Goal: Task Accomplishment & Management: Manage account settings

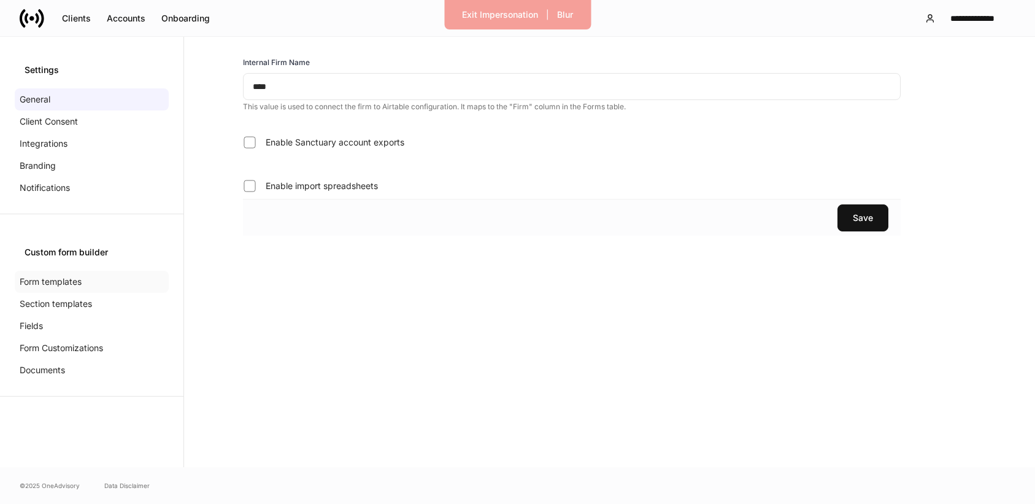
click at [64, 287] on p "Form templates" at bounding box center [51, 282] width 62 height 12
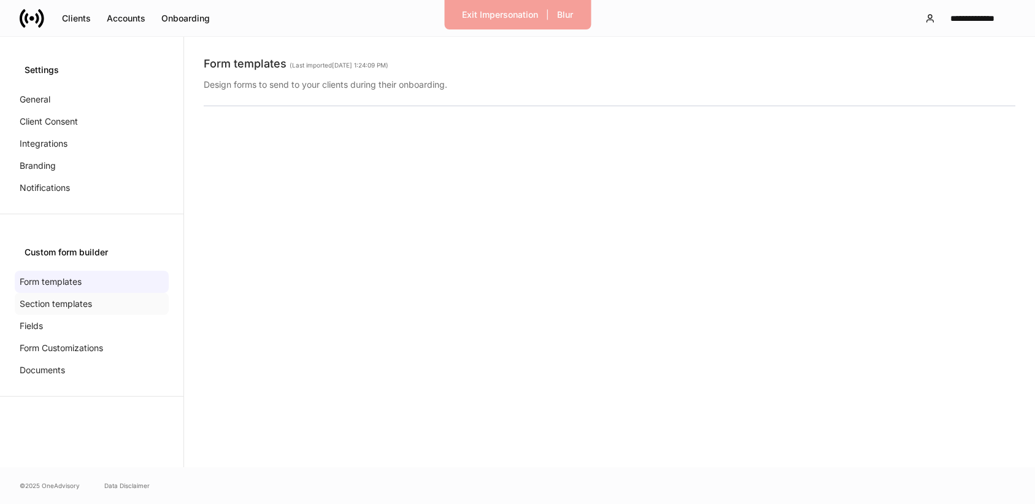
click at [68, 306] on p "Section templates" at bounding box center [56, 304] width 72 height 12
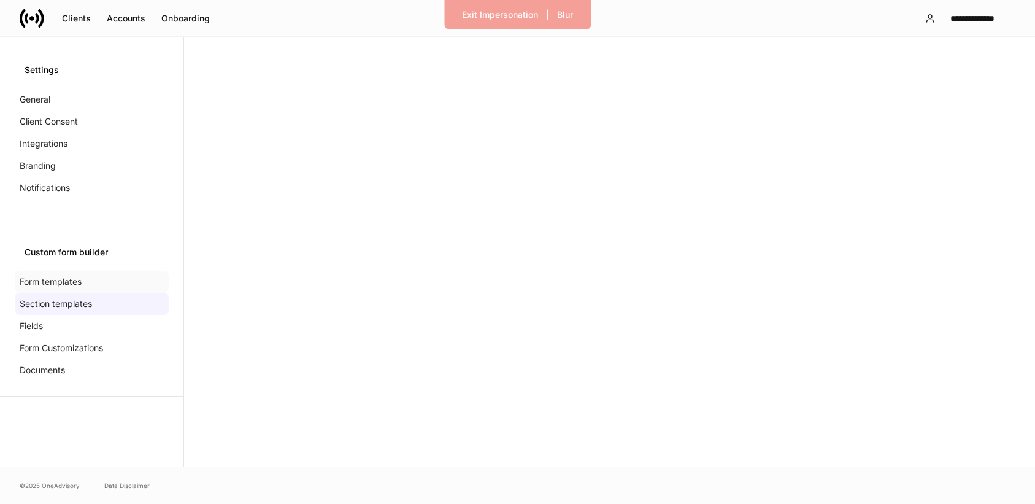
click at [47, 286] on p "Form templates" at bounding box center [51, 282] width 62 height 12
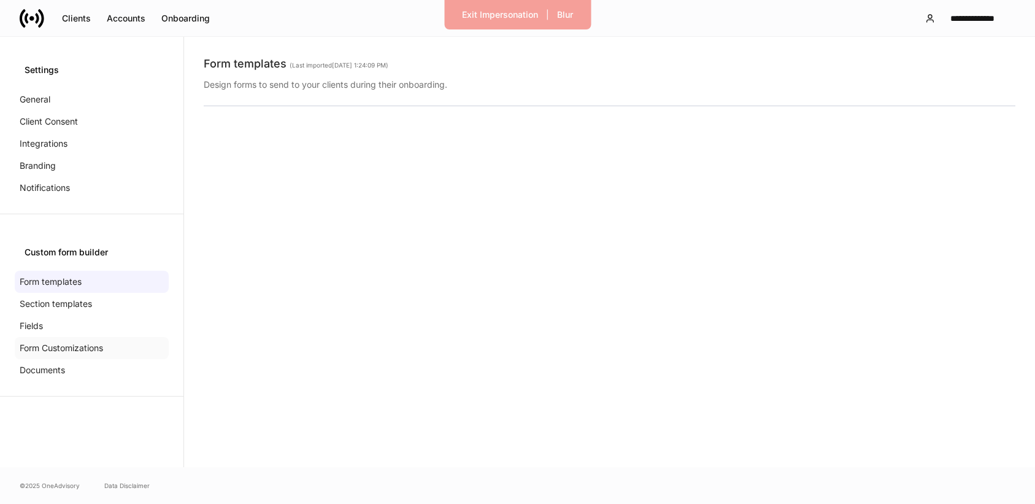
click at [53, 342] on p "Form Customizations" at bounding box center [61, 348] width 83 height 12
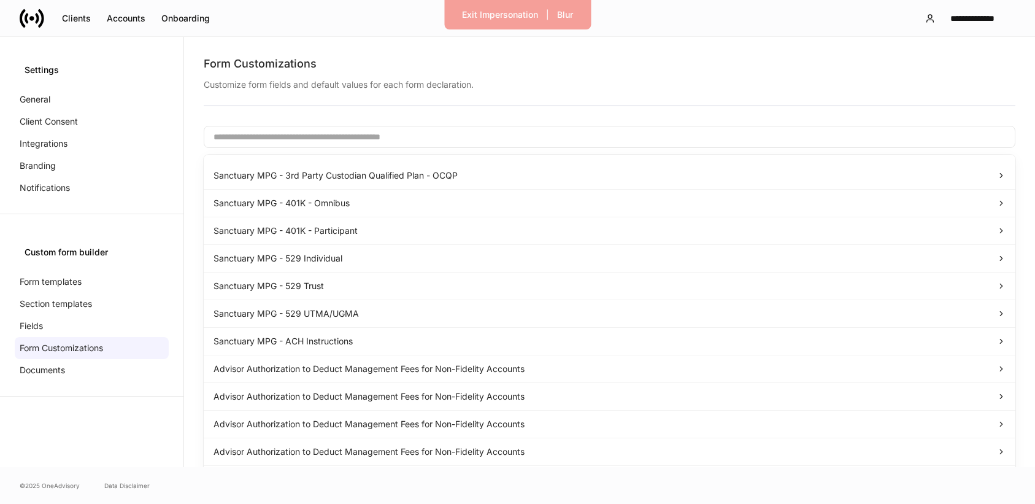
click at [304, 131] on input "text" at bounding box center [610, 137] width 812 height 22
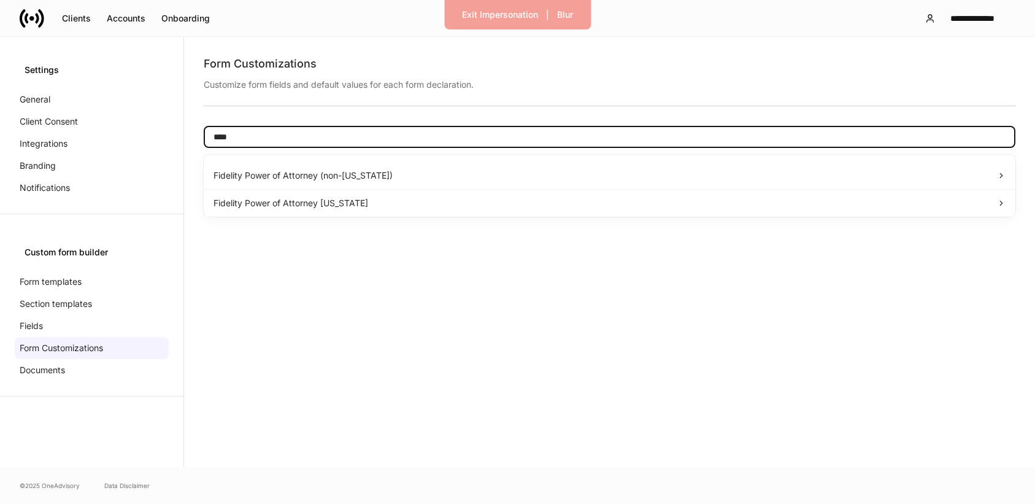
click at [460, 138] on input "****" at bounding box center [610, 137] width 812 height 22
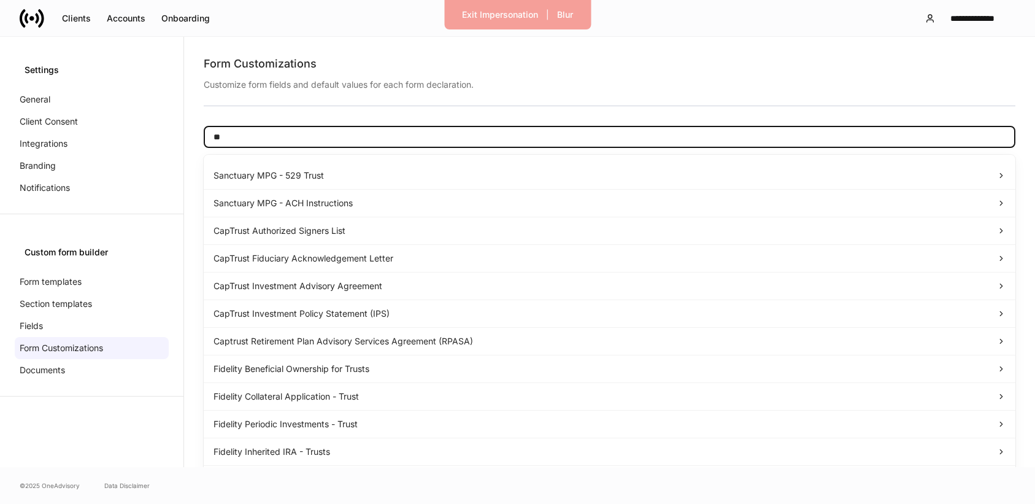
type input "*"
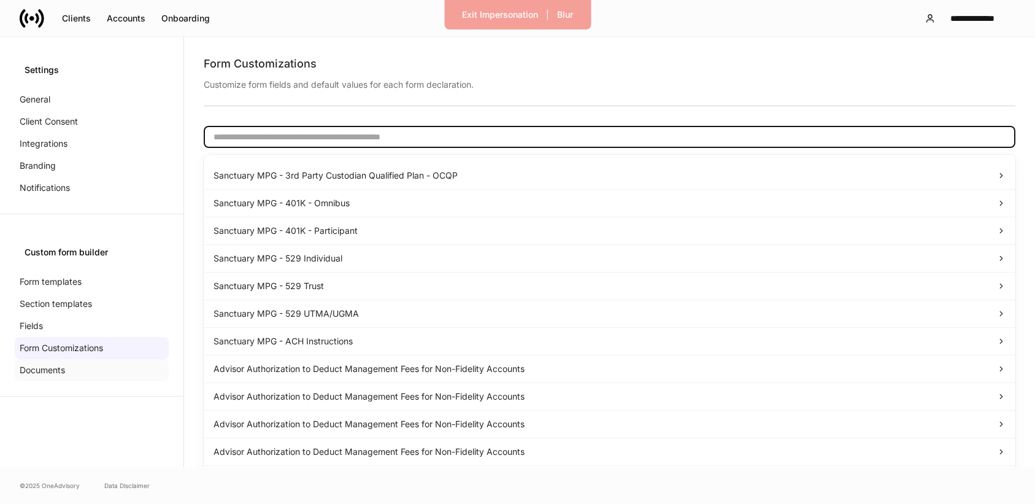
click at [104, 368] on div "Documents" at bounding box center [92, 370] width 154 height 22
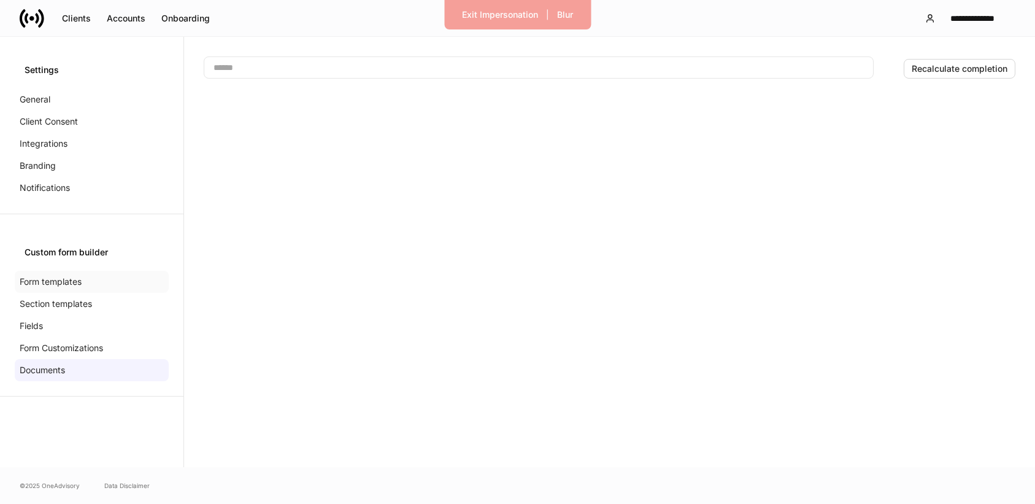
click at [65, 285] on p "Form templates" at bounding box center [51, 282] width 62 height 12
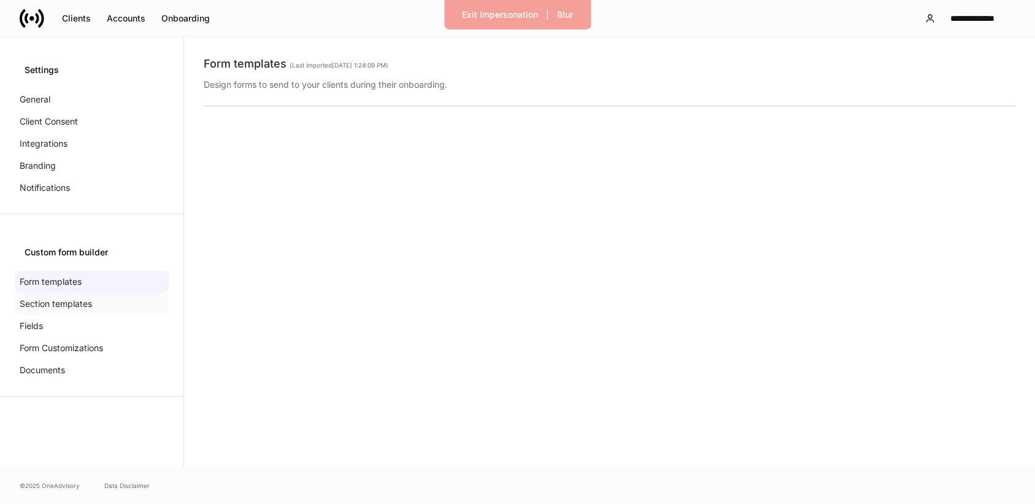
click at [66, 304] on p "Section templates" at bounding box center [56, 304] width 72 height 12
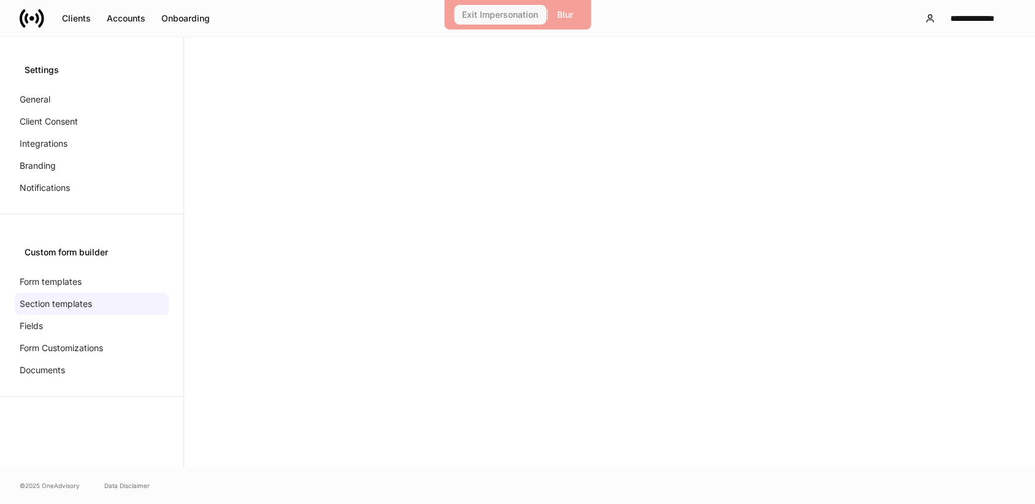
click at [477, 17] on div "Exit Impersonation" at bounding box center [500, 14] width 76 height 9
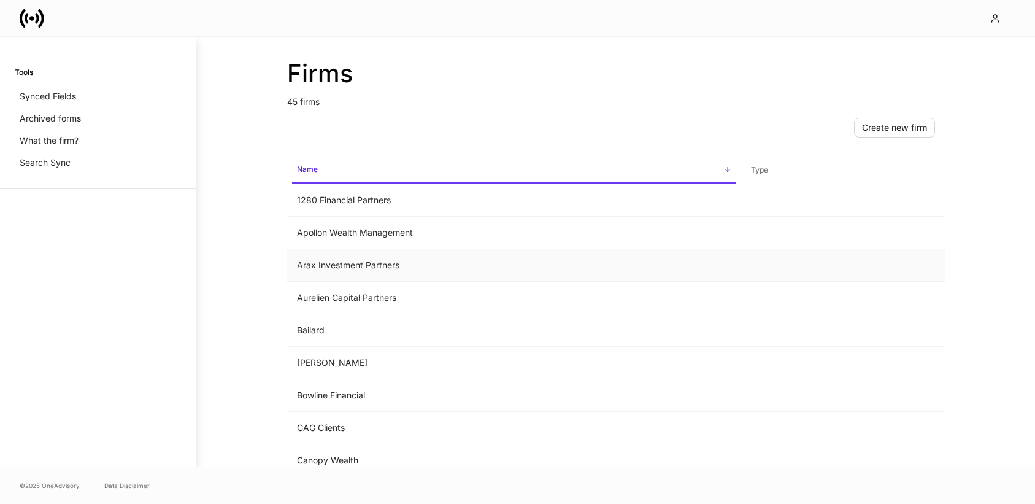
click at [399, 263] on td "Arax Investment Partners" at bounding box center [514, 265] width 454 height 33
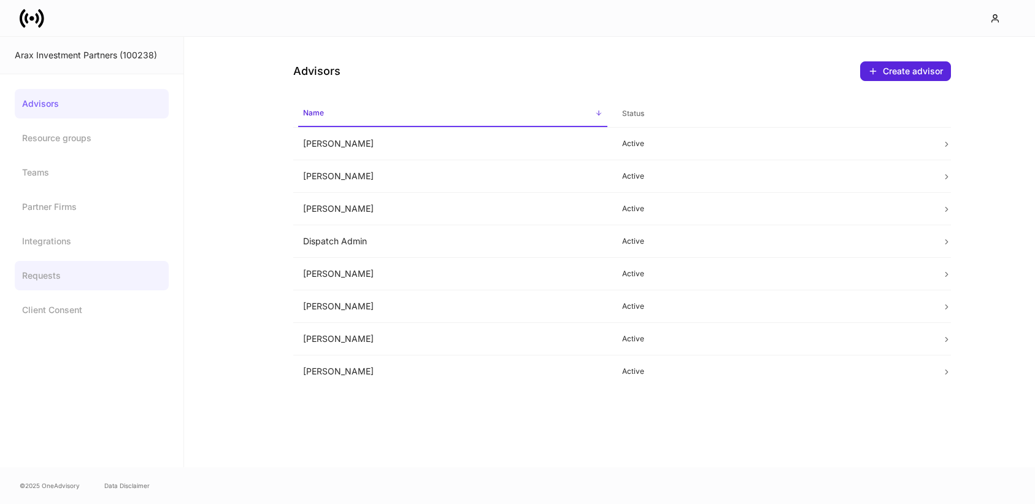
click at [41, 279] on link "Requests" at bounding box center [92, 275] width 154 height 29
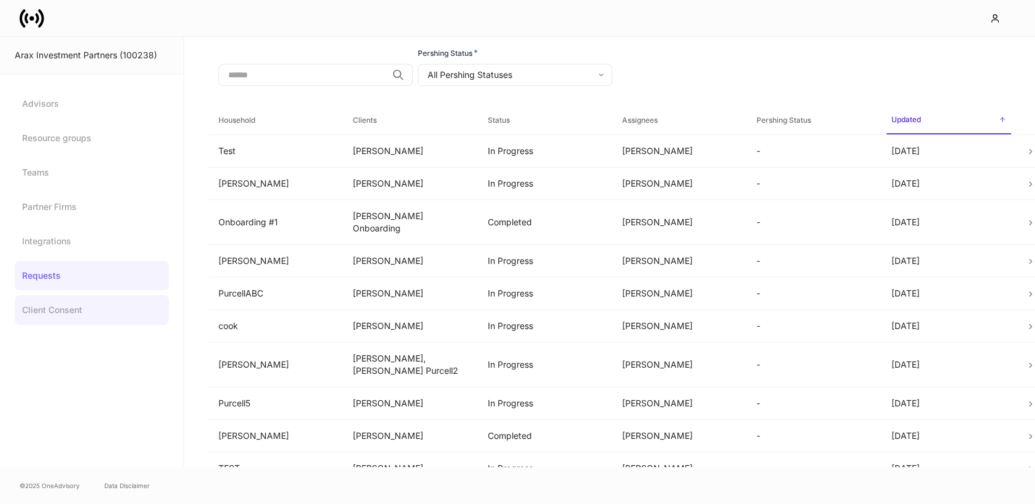
click at [47, 307] on link "Client Consent" at bounding box center [92, 309] width 154 height 29
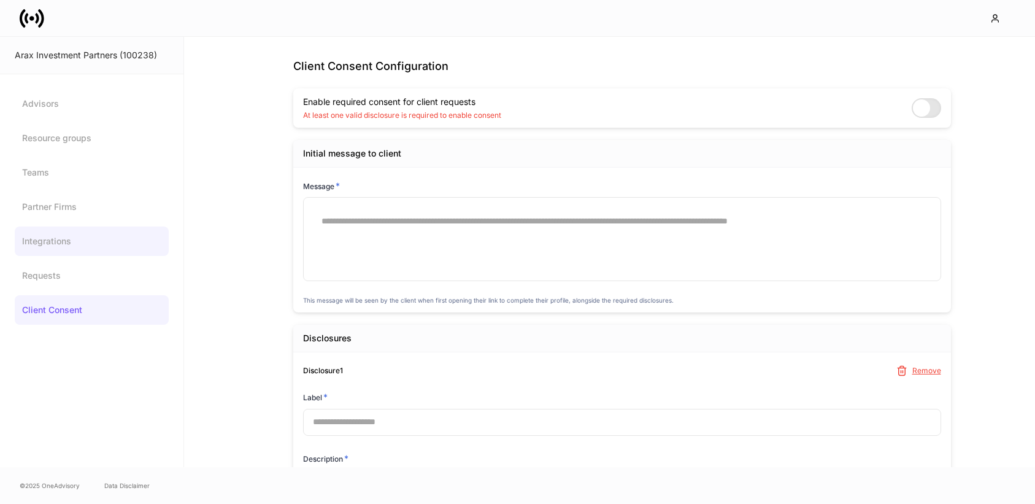
click at [46, 239] on link "Integrations" at bounding box center [92, 240] width 154 height 29
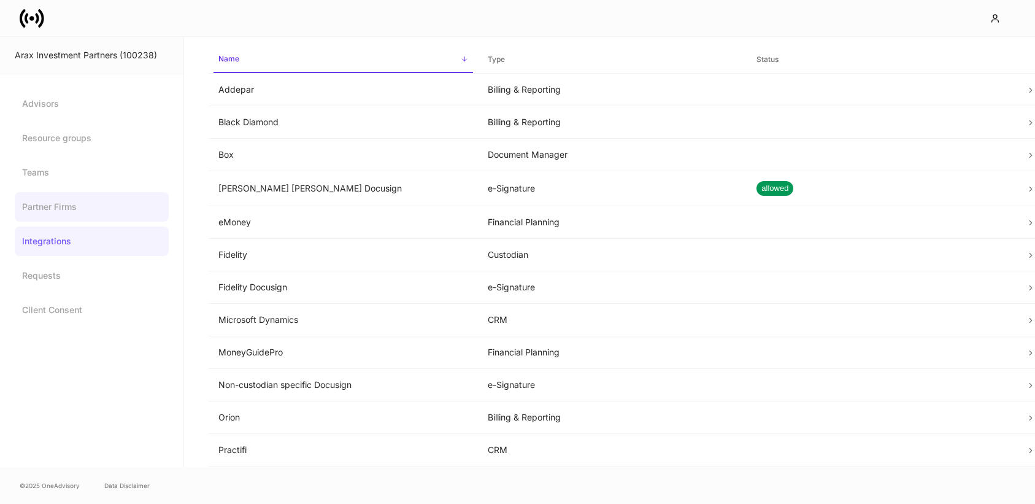
click at [45, 210] on link "Partner Firms" at bounding box center [92, 206] width 154 height 29
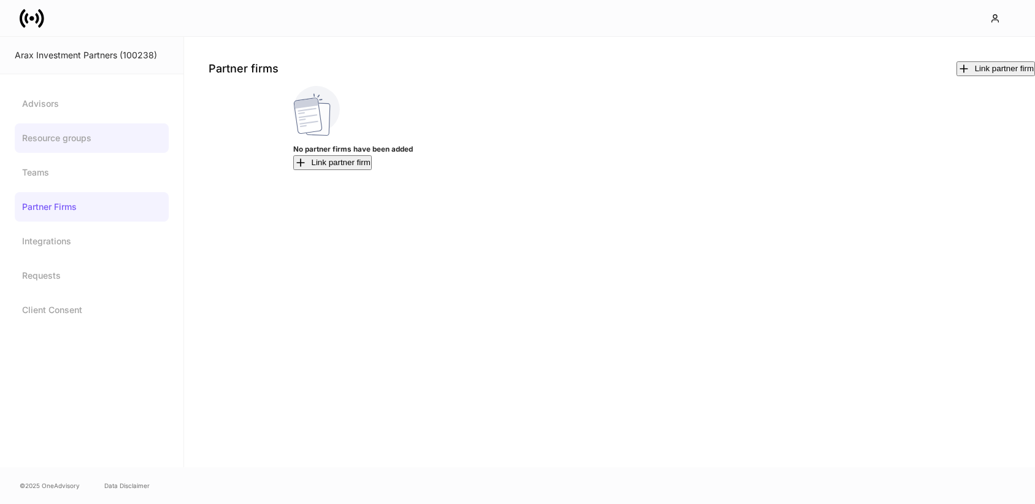
click at [48, 144] on link "Resource groups" at bounding box center [92, 137] width 154 height 29
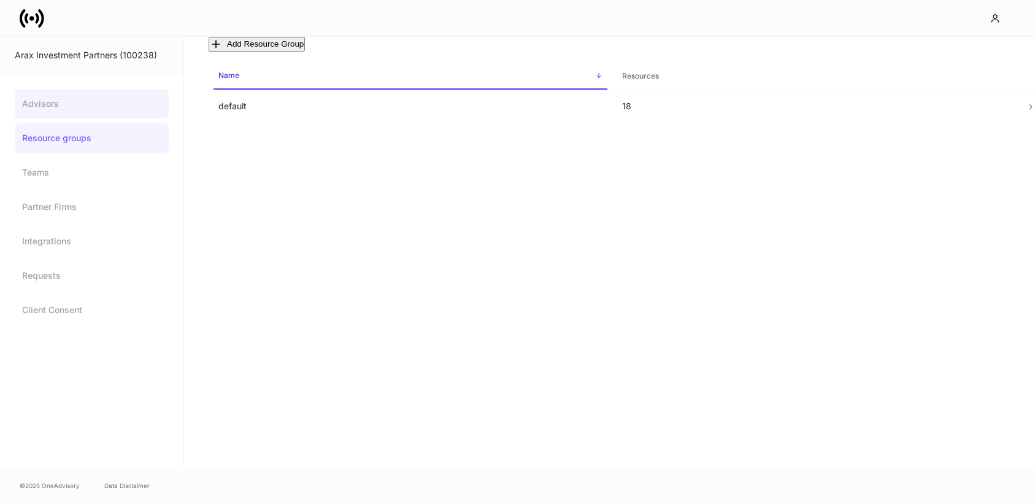
click at [46, 111] on link "Advisors" at bounding box center [92, 103] width 154 height 29
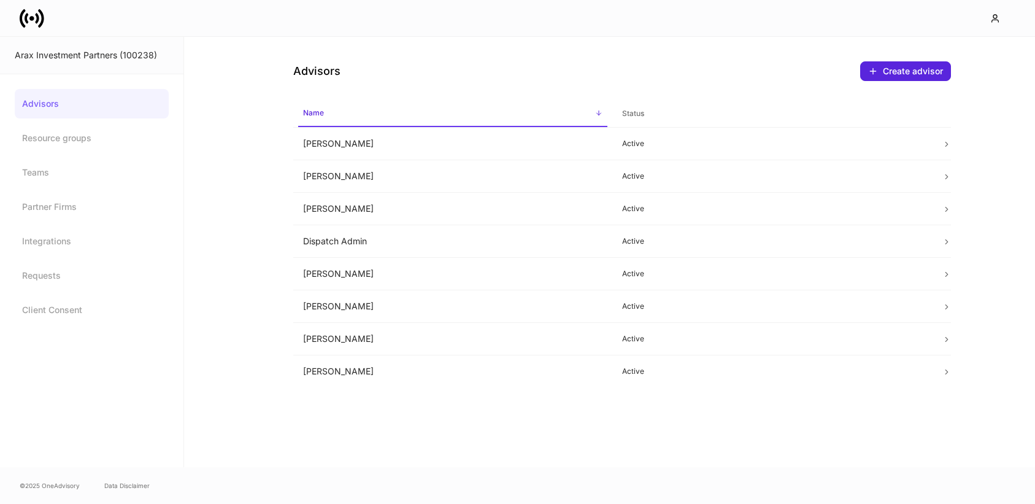
click at [29, 19] on icon at bounding box center [32, 18] width 25 height 25
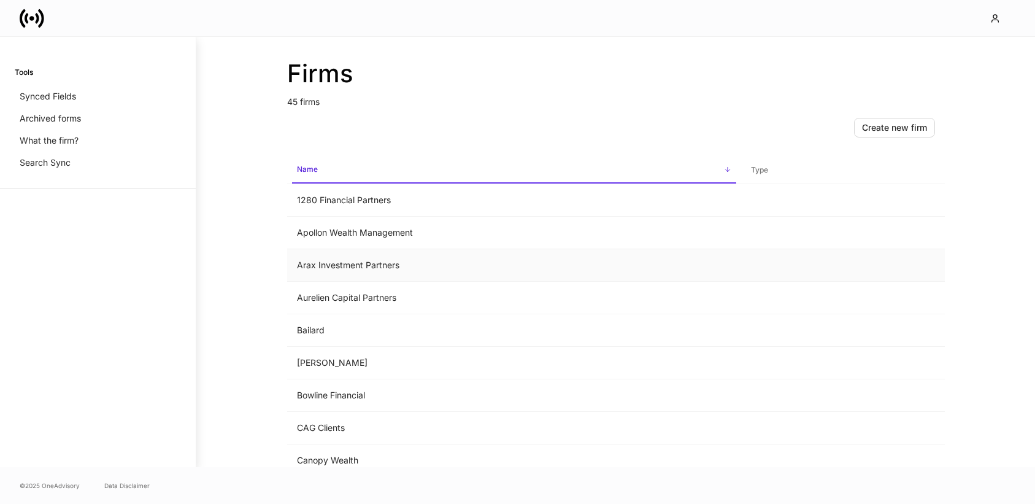
click at [353, 261] on td "Arax Investment Partners" at bounding box center [514, 265] width 454 height 33
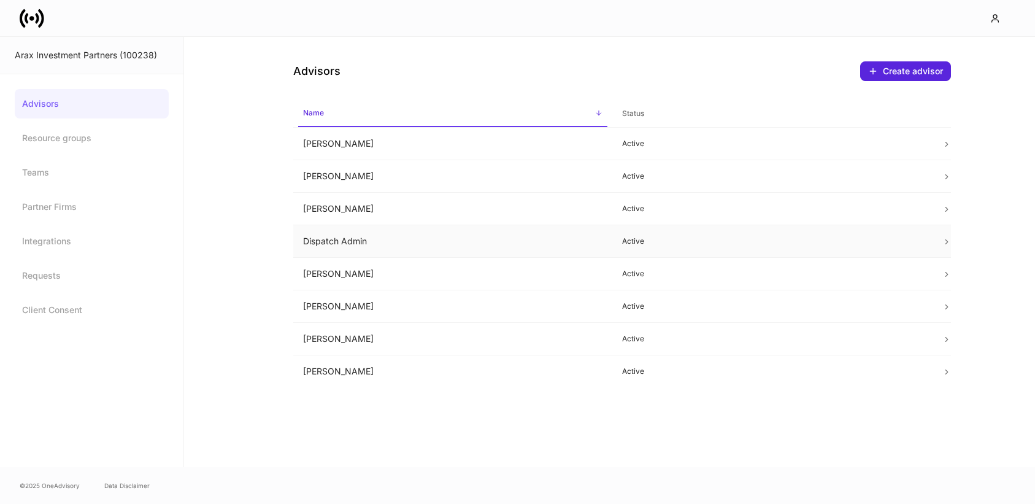
click at [360, 237] on td "Dispatch Admin" at bounding box center [453, 241] width 320 height 33
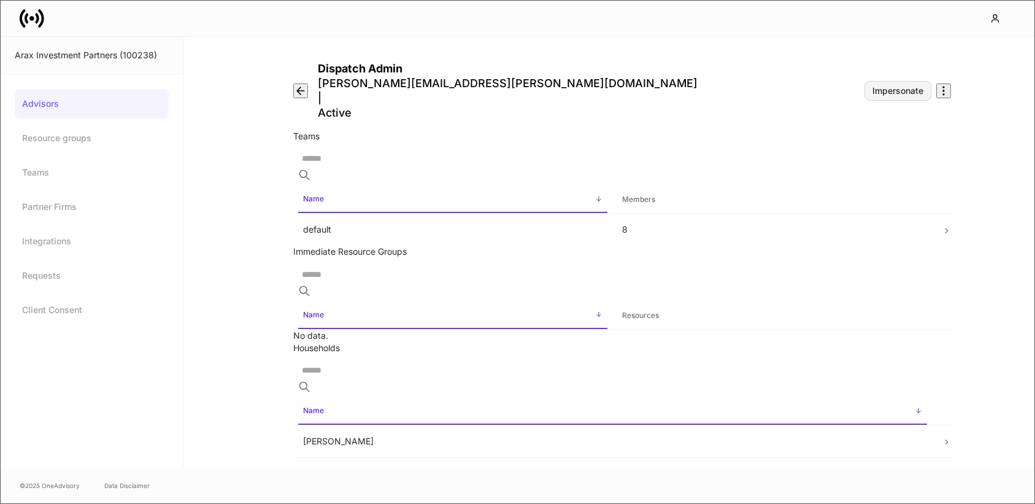
click at [879, 87] on div "Impersonate" at bounding box center [898, 91] width 51 height 9
click at [892, 81] on button "Impersonate" at bounding box center [898, 91] width 67 height 20
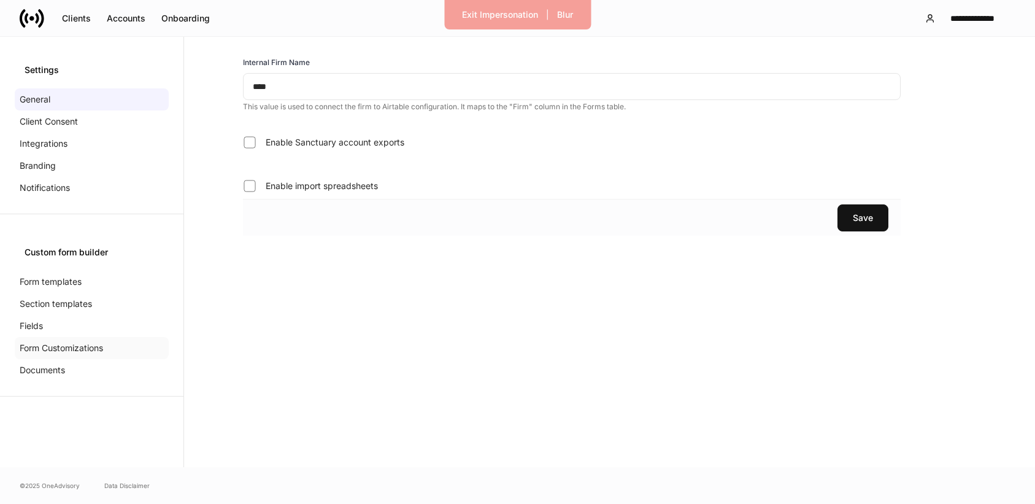
click at [55, 343] on p "Form Customizations" at bounding box center [61, 348] width 83 height 12
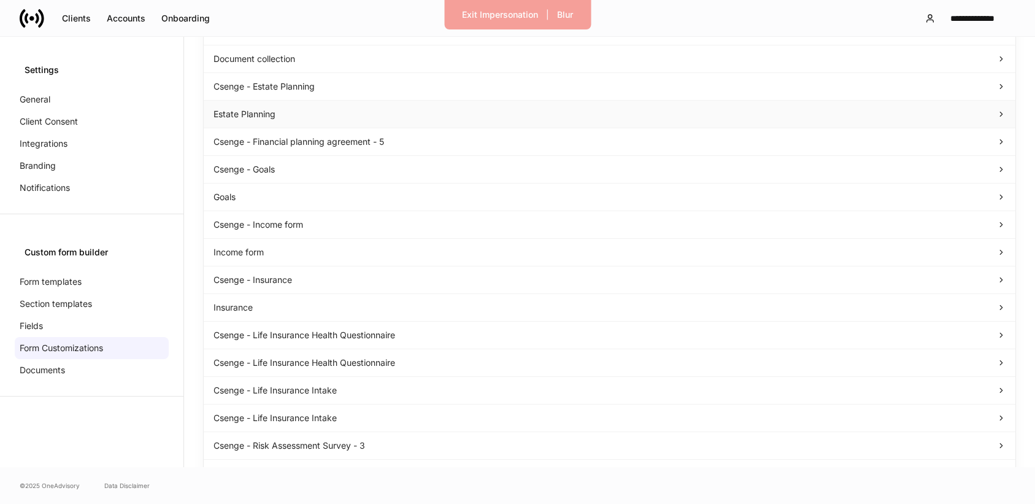
scroll to position [2531, 0]
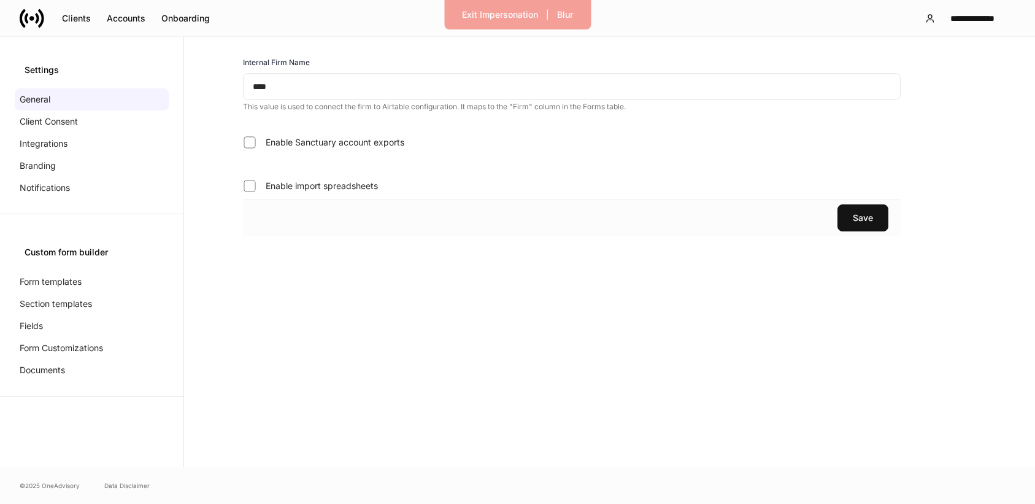
click at [292, 90] on input "****" at bounding box center [572, 86] width 658 height 27
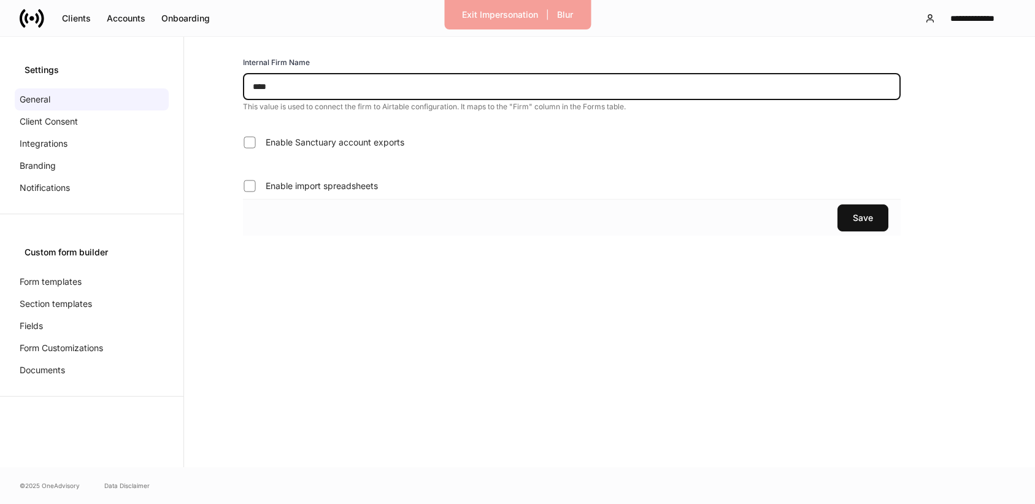
click at [292, 90] on input "****" at bounding box center [572, 86] width 658 height 27
click at [247, 263] on form "Internal Firm Name **** ​ This value is used to connect the firm to Airtable co…" at bounding box center [572, 251] width 736 height 391
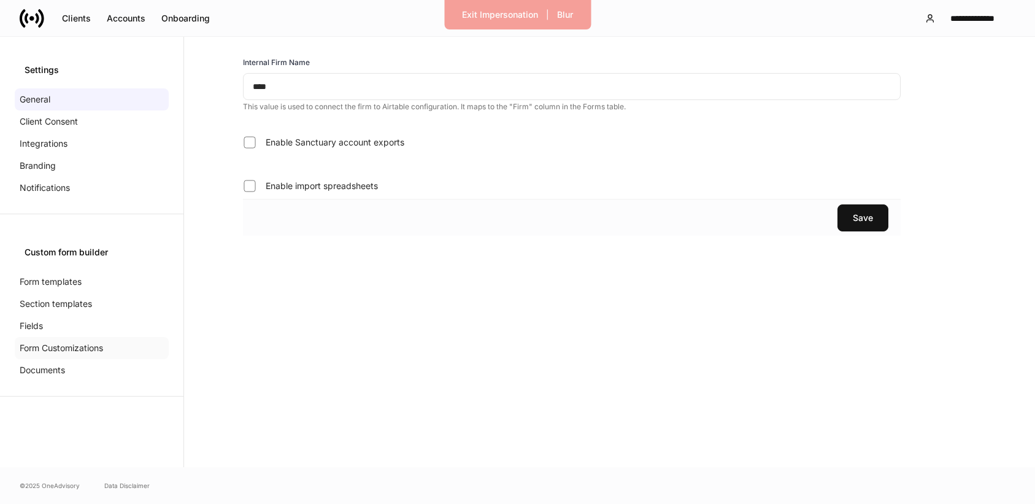
click at [90, 347] on p "Form Customizations" at bounding box center [61, 348] width 83 height 12
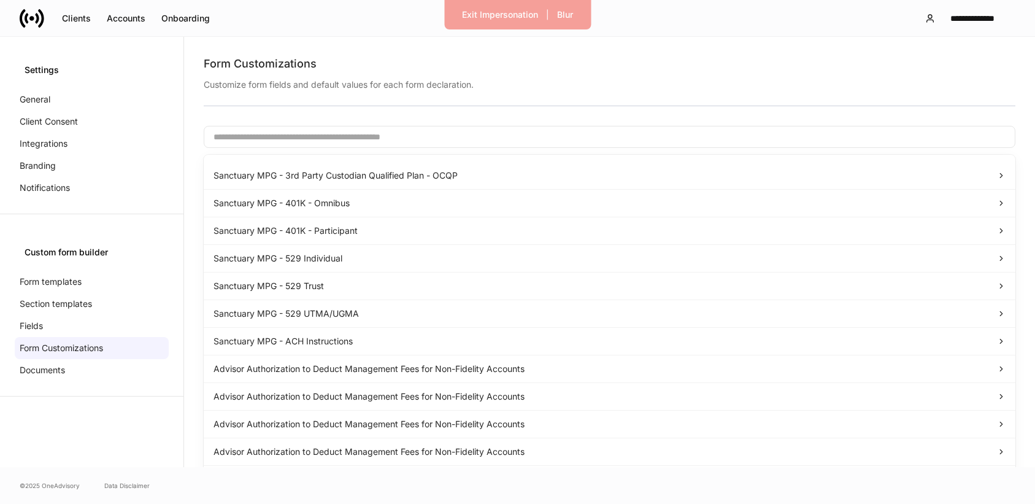
click at [347, 142] on input "text" at bounding box center [610, 137] width 812 height 22
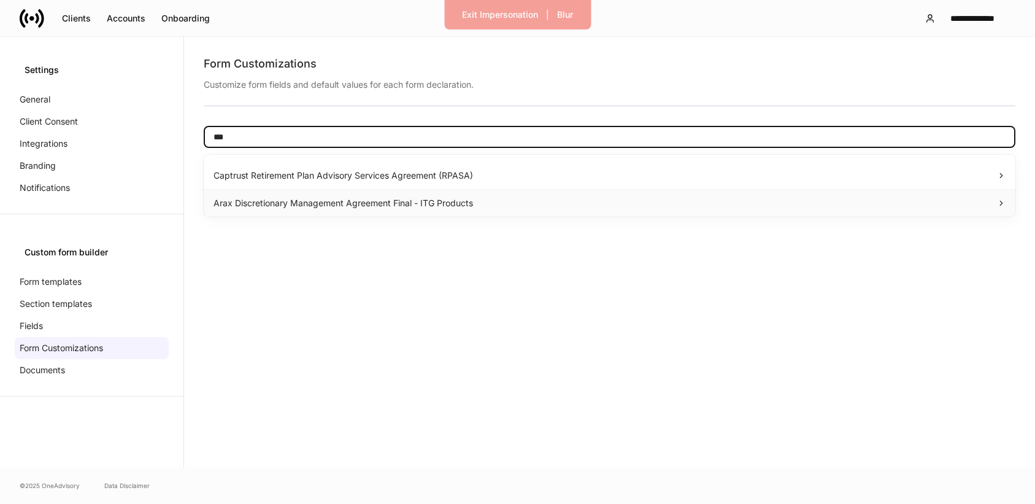
type input "***"
click at [350, 204] on div "Arax Discretionary Management Agreement Final - ITG Products" at bounding box center [610, 203] width 792 height 12
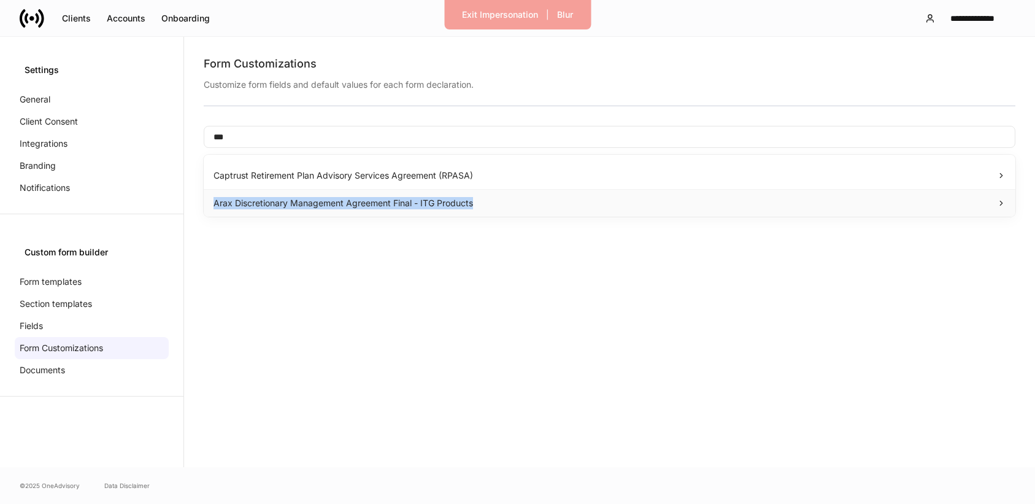
drag, startPoint x: 487, startPoint y: 206, endPoint x: 216, endPoint y: 207, distance: 271.2
click at [216, 207] on div "Arax Discretionary Management Agreement Final - ITG Products" at bounding box center [610, 203] width 792 height 12
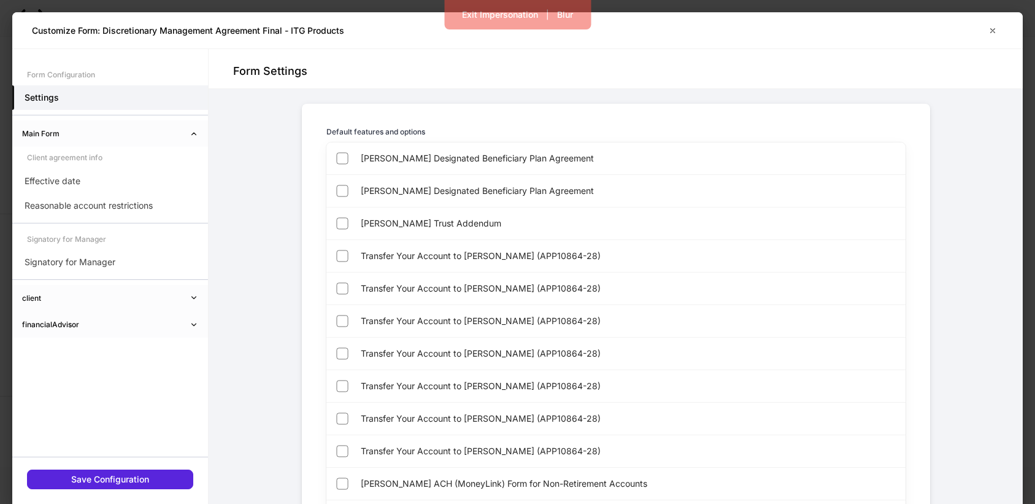
click at [352, 32] on div "Customize Form: Discretionary Management Agreement Final - ITG Products" at bounding box center [507, 31] width 951 height 12
drag, startPoint x: 346, startPoint y: 30, endPoint x: 106, endPoint y: 31, distance: 240.6
click at [106, 31] on div "Customize Form: Discretionary Management Agreement Final - ITG Products" at bounding box center [507, 31] width 951 height 12
copy h5 "Discretionary Management Agreement Final - ITG Products"
